Goal: Transaction & Acquisition: Subscribe to service/newsletter

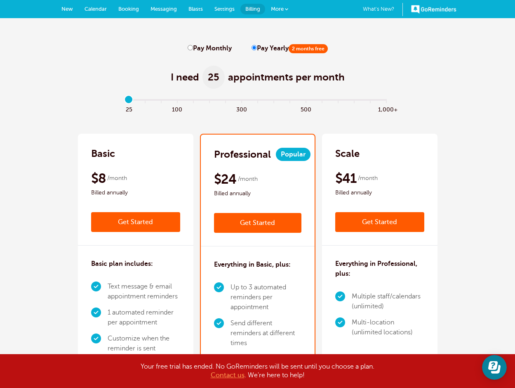
click at [393, 182] on div "$41 /month Billed annually" at bounding box center [379, 184] width 89 height 28
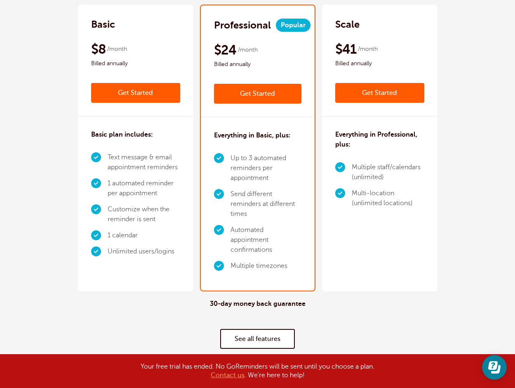
scroll to position [166, 0]
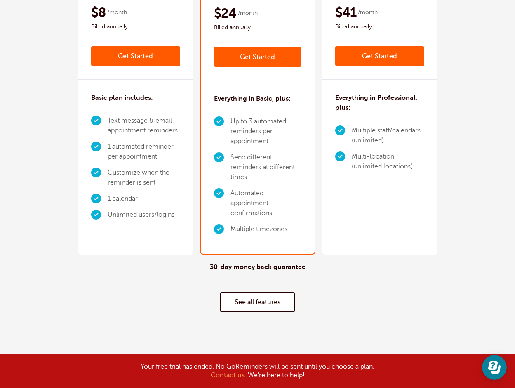
click at [384, 213] on div "Scale $49 /month Get Started $41 /month Billed annually Get Started Everything …" at bounding box center [379, 111] width 115 height 287
click at [402, 49] on link "Get Started" at bounding box center [379, 56] width 89 height 20
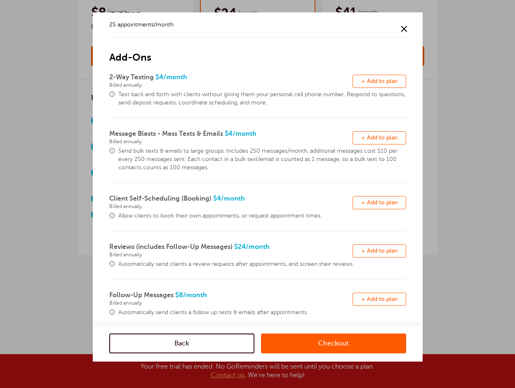
scroll to position [38, 0]
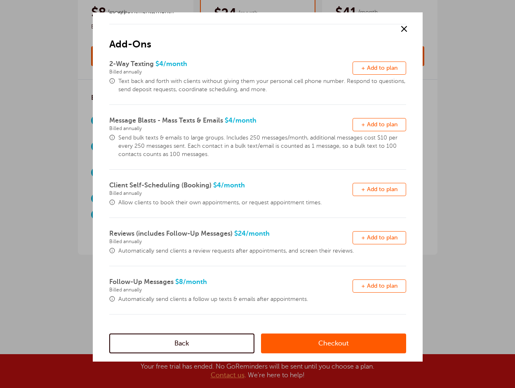
click at [401, 28] on span at bounding box center [404, 29] width 12 height 12
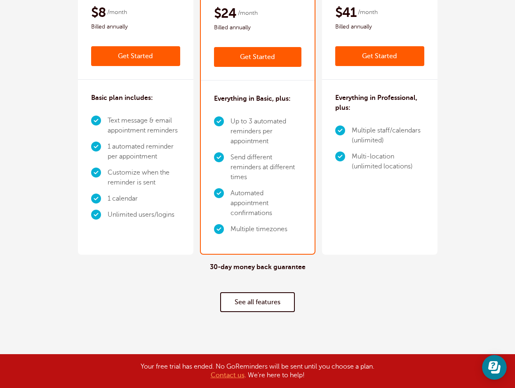
scroll to position [0, 0]
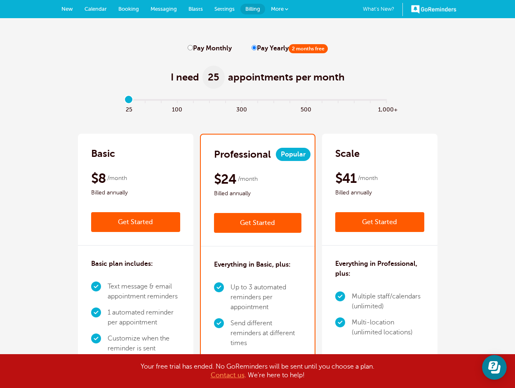
click at [386, 223] on link "Get Started" at bounding box center [379, 222] width 89 height 20
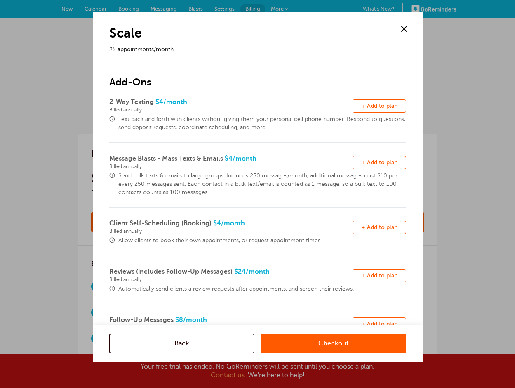
click at [406, 28] on span at bounding box center [404, 29] width 12 height 12
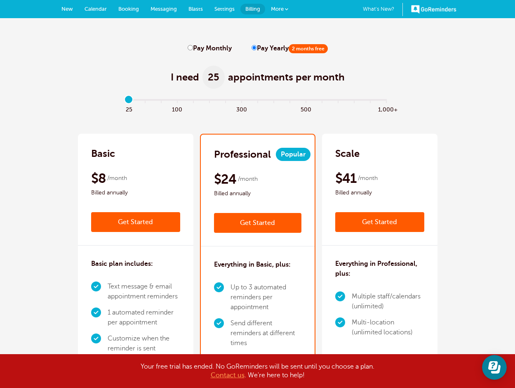
click at [439, 9] on link "GoReminders" at bounding box center [433, 9] width 45 height 18
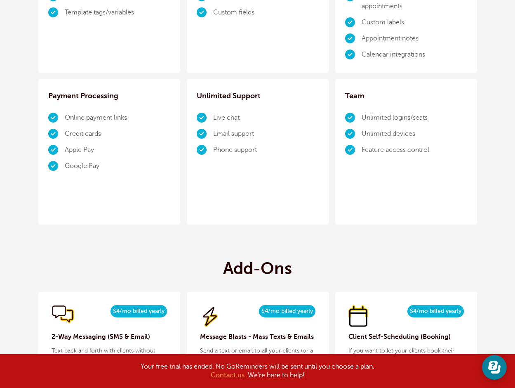
scroll to position [628, 0]
